Goal: Information Seeking & Learning: Check status

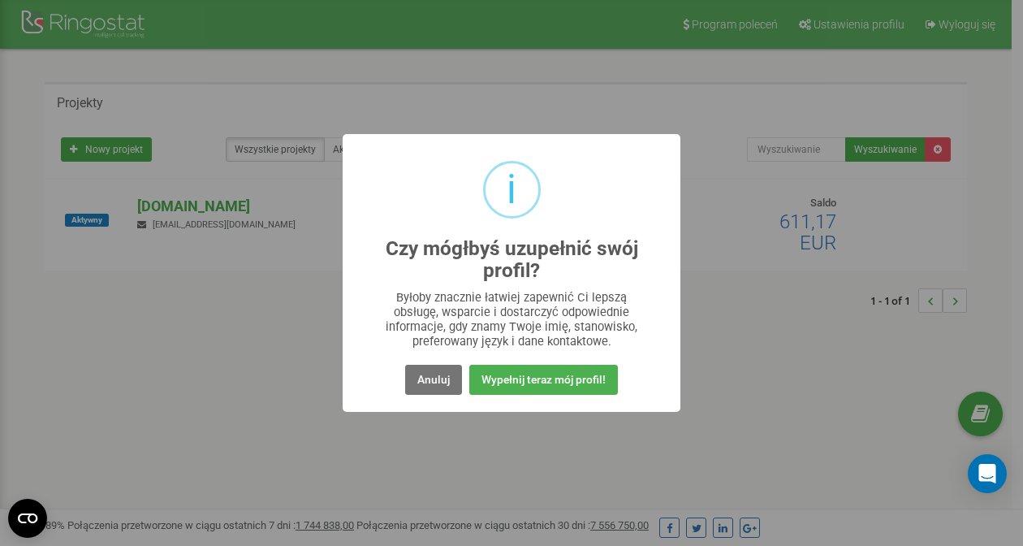
click at [900, 290] on div "i Czy mógłbyś uzupełnić swój profil? × Byłoby znacznie łatwiej zapewnić Ci leps…" at bounding box center [511, 273] width 1023 height 546
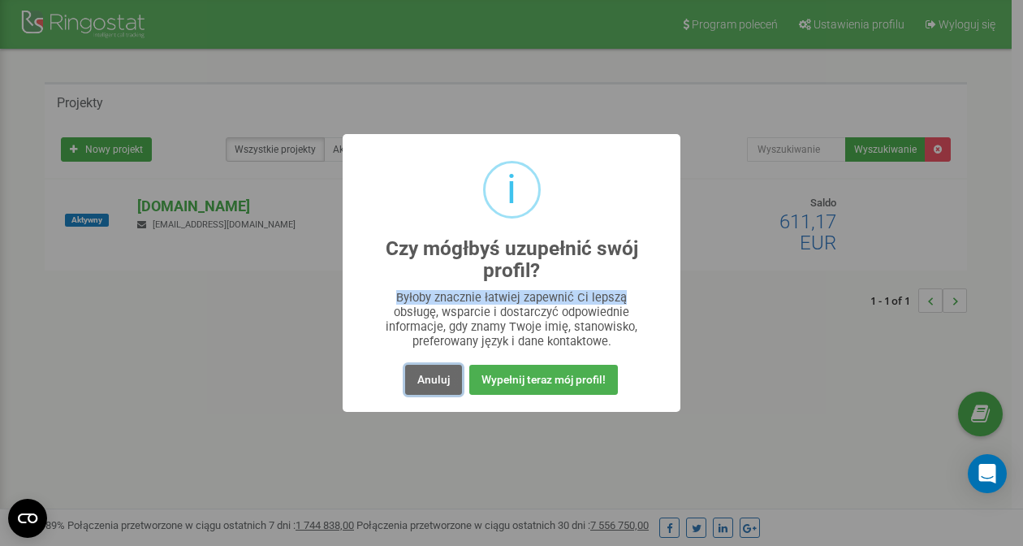
click at [439, 382] on button "Anuluj" at bounding box center [433, 380] width 57 height 30
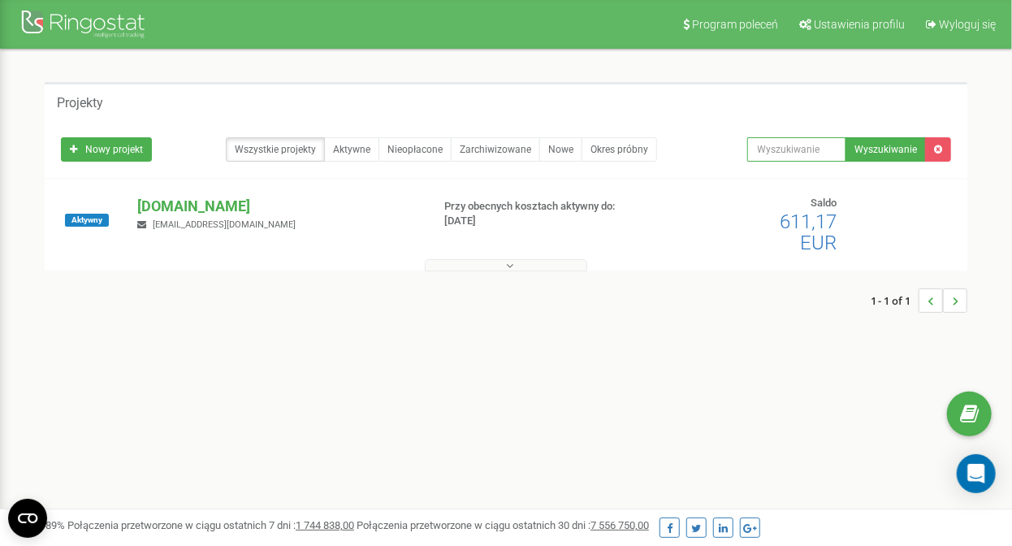
click at [785, 149] on input "text" at bounding box center [797, 149] width 100 height 24
click at [787, 154] on input "text" at bounding box center [797, 149] width 100 height 24
paste input "[PHONE_NUMBER]"
type input "[PHONE_NUMBER]"
click at [185, 203] on p "[DOMAIN_NAME]" at bounding box center [277, 206] width 280 height 21
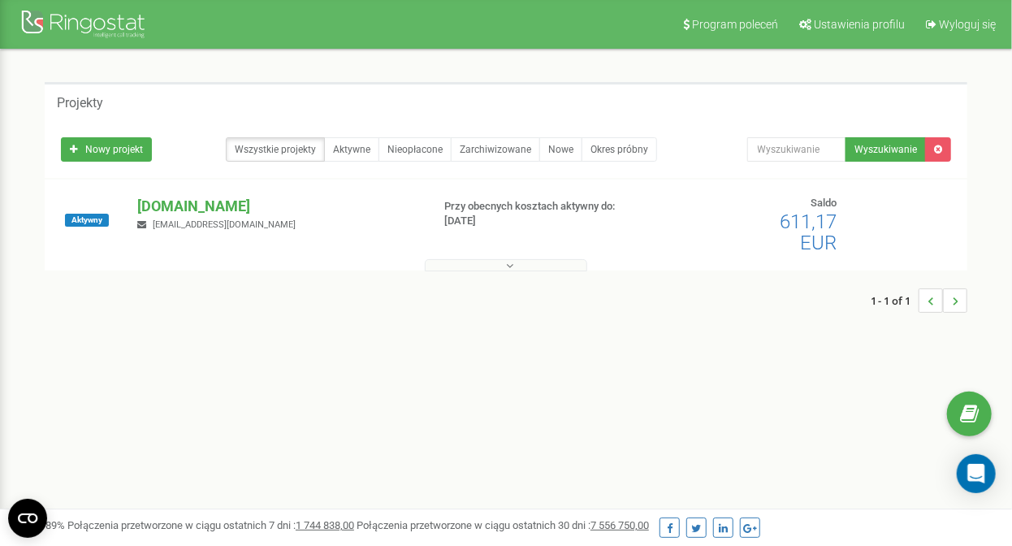
click at [202, 206] on p "[DOMAIN_NAME]" at bounding box center [277, 206] width 280 height 21
click at [222, 207] on p "[DOMAIN_NAME]" at bounding box center [277, 206] width 280 height 21
click at [517, 265] on button at bounding box center [506, 265] width 162 height 12
click at [506, 266] on button at bounding box center [506, 265] width 162 height 12
click at [227, 203] on p "[DOMAIN_NAME]" at bounding box center [277, 206] width 280 height 21
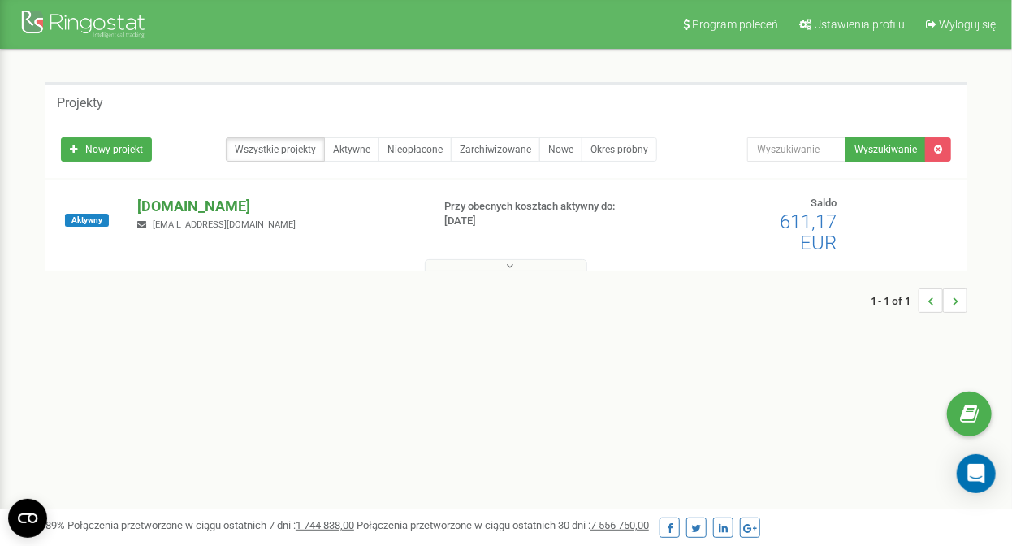
click at [227, 203] on p "[DOMAIN_NAME]" at bounding box center [277, 206] width 280 height 21
click at [213, 223] on div "visual360-studio.com info@visual360-studio.com" at bounding box center [277, 214] width 305 height 36
click at [192, 209] on p "[DOMAIN_NAME]" at bounding box center [277, 206] width 280 height 21
click at [222, 210] on p "[DOMAIN_NAME]" at bounding box center [277, 206] width 280 height 21
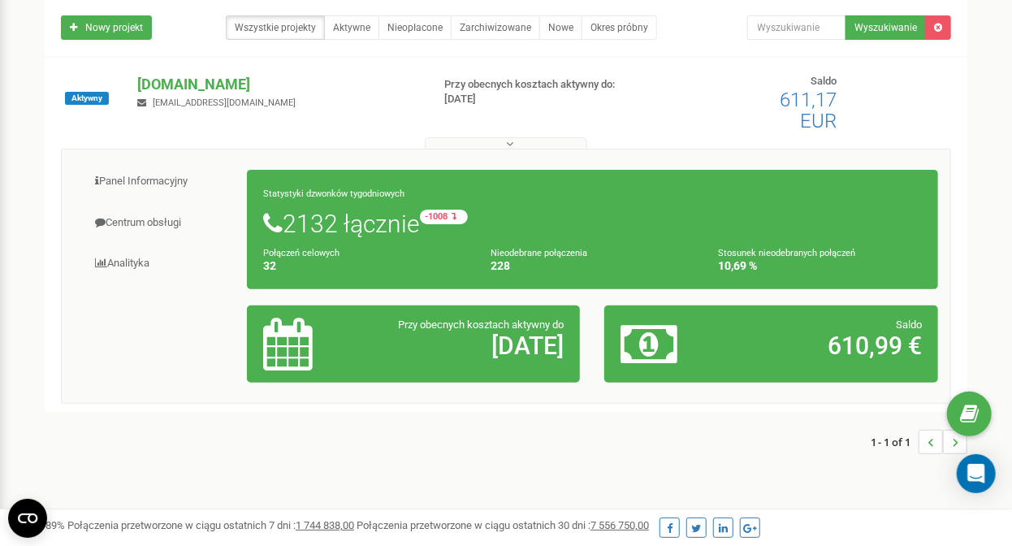
scroll to position [147, 0]
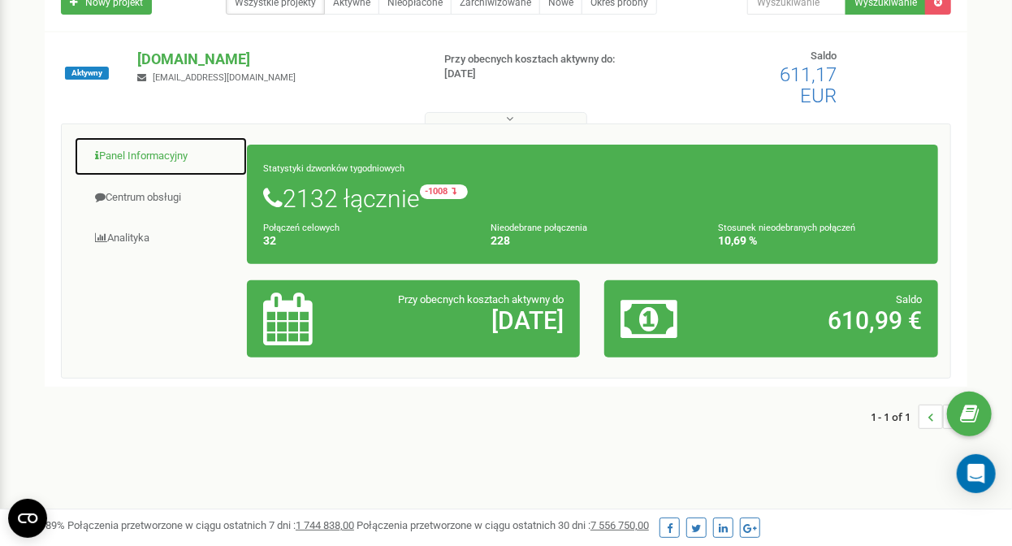
click at [155, 156] on link "Panel Informacyjny" at bounding box center [161, 156] width 174 height 40
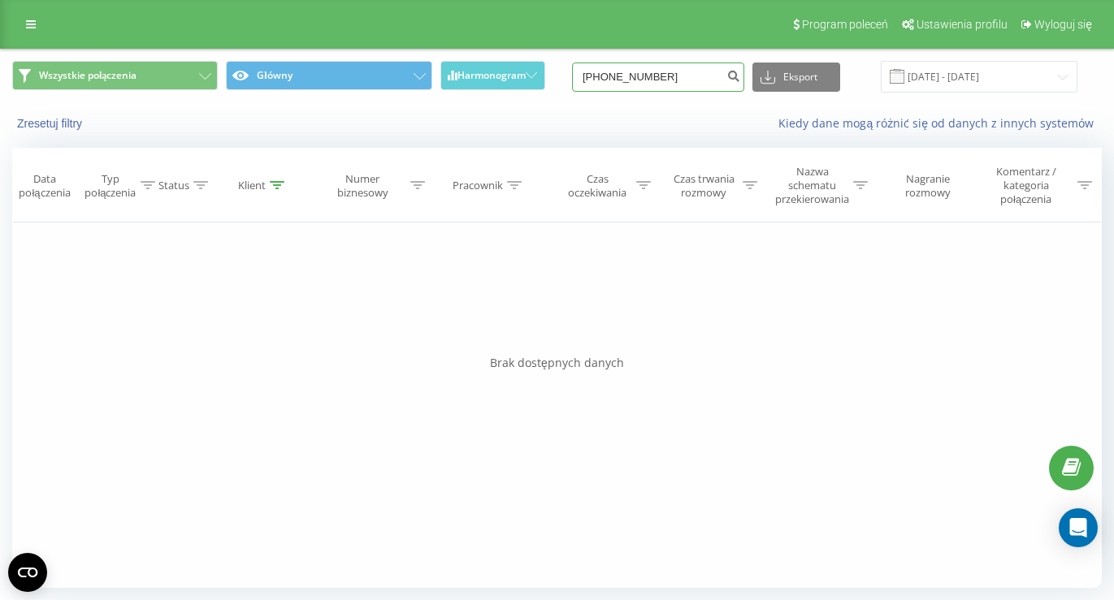
click at [673, 76] on input "[PHONE_NUMBER]" at bounding box center [658, 77] width 172 height 29
click at [740, 79] on icon "submit" at bounding box center [733, 74] width 14 height 10
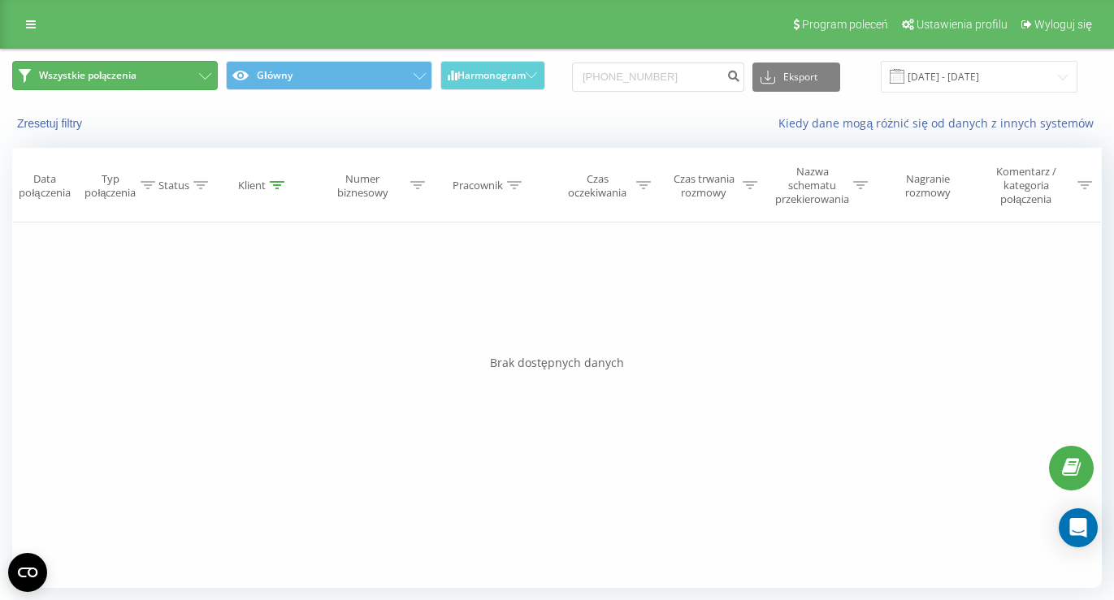
click at [180, 77] on button "Wszystkie połączenia" at bounding box center [115, 75] width 206 height 29
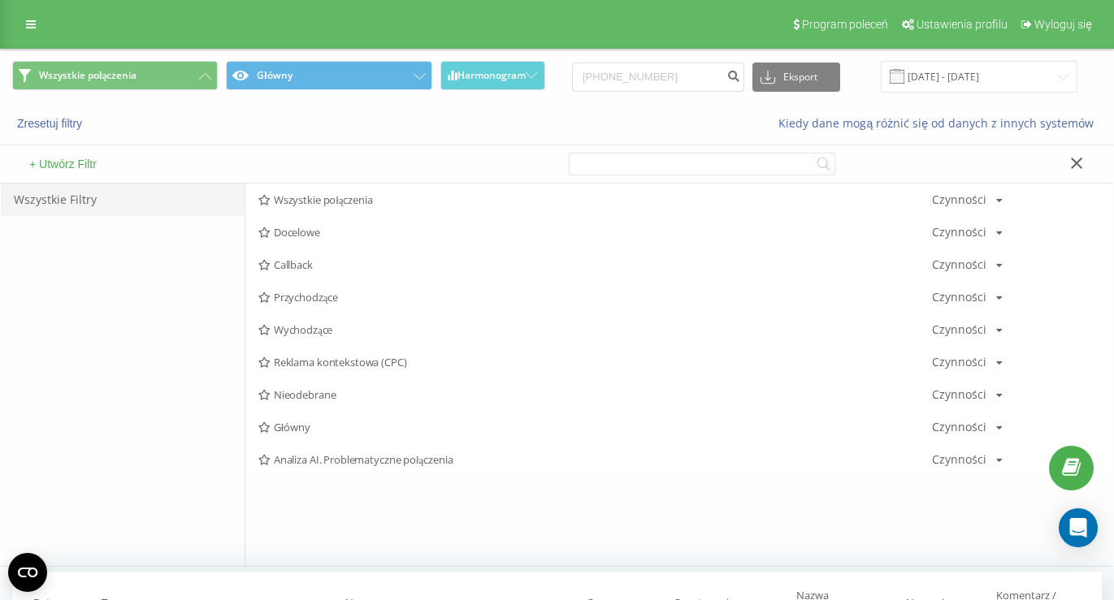
click at [241, 129] on div "Zresetuj filtry" at bounding box center [209, 123] width 417 height 16
click at [1083, 161] on button at bounding box center [1077, 164] width 24 height 17
